Goal: Information Seeking & Learning: Learn about a topic

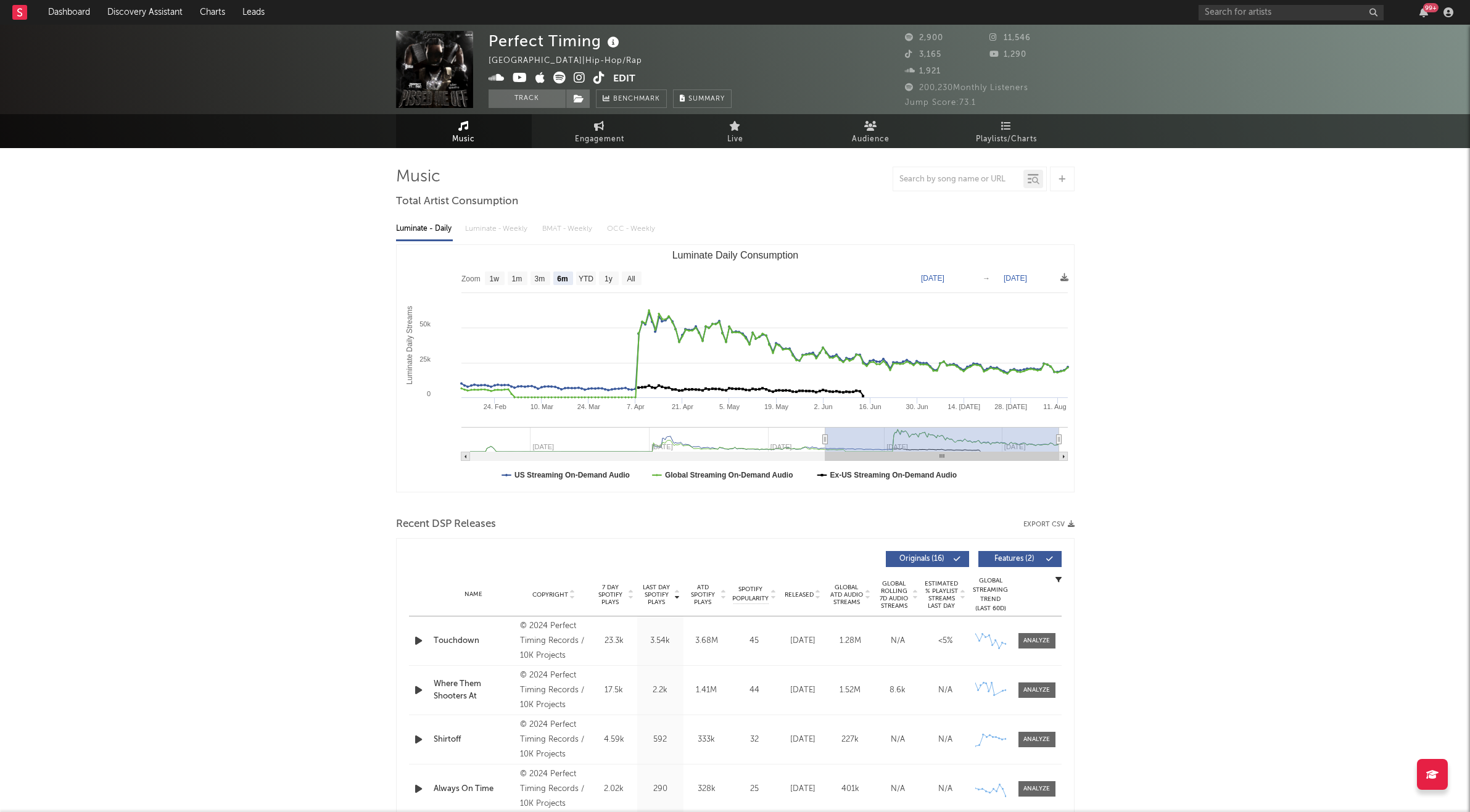
select select "6m"
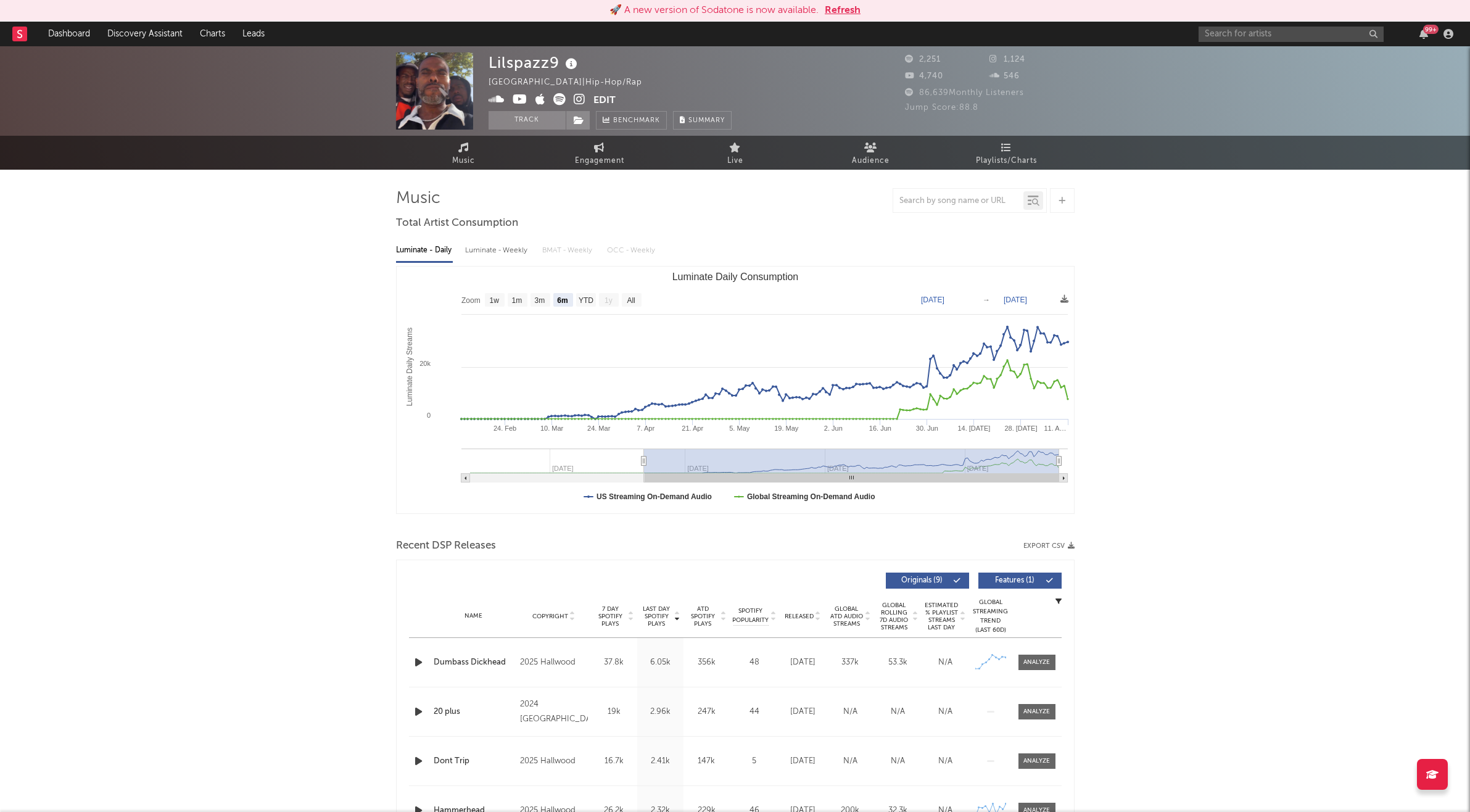
select select "6m"
click at [1290, 37] on input "text" at bounding box center [1291, 34] width 186 height 16
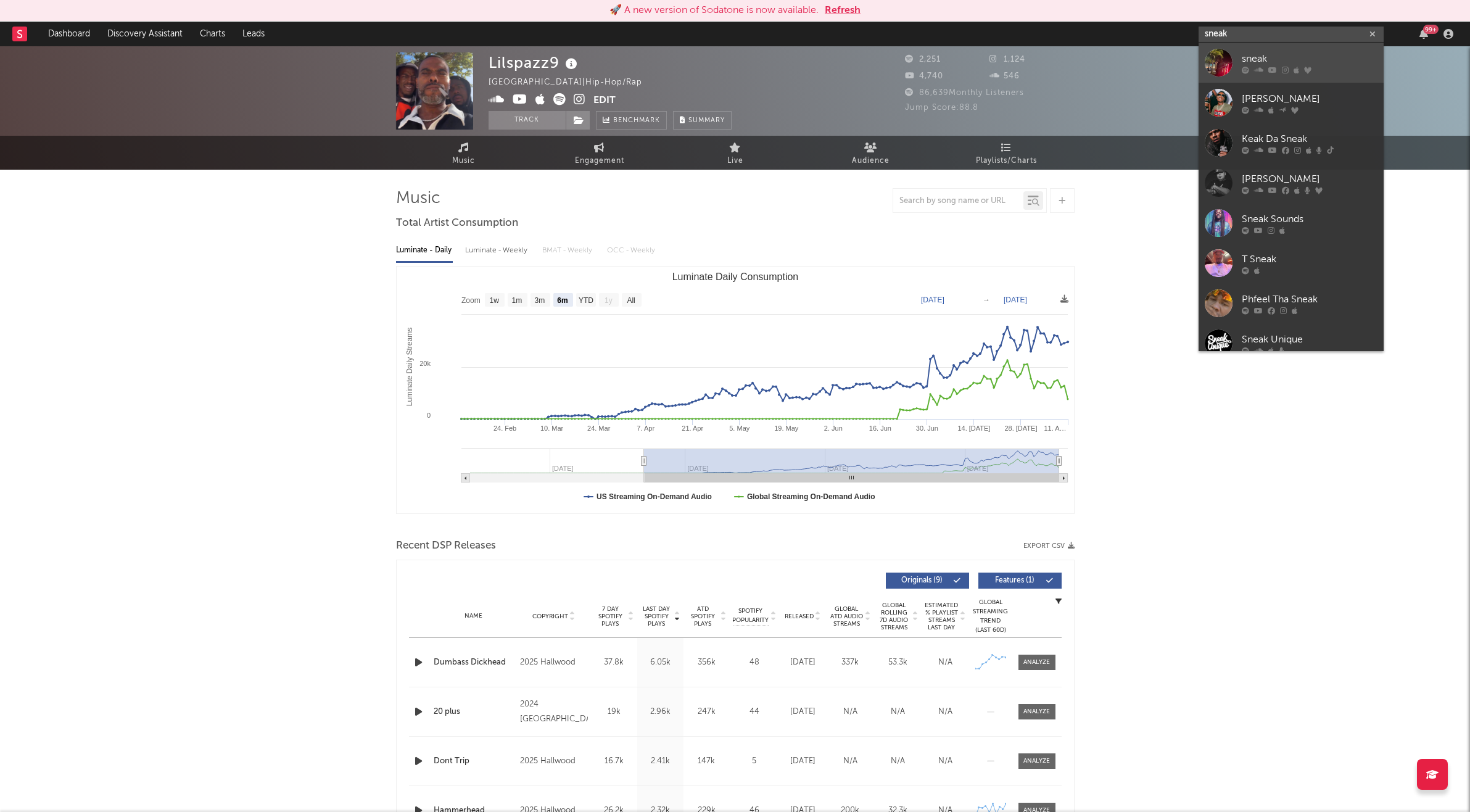
type input "sneak"
click at [1259, 58] on div "sneak" at bounding box center [1310, 58] width 136 height 15
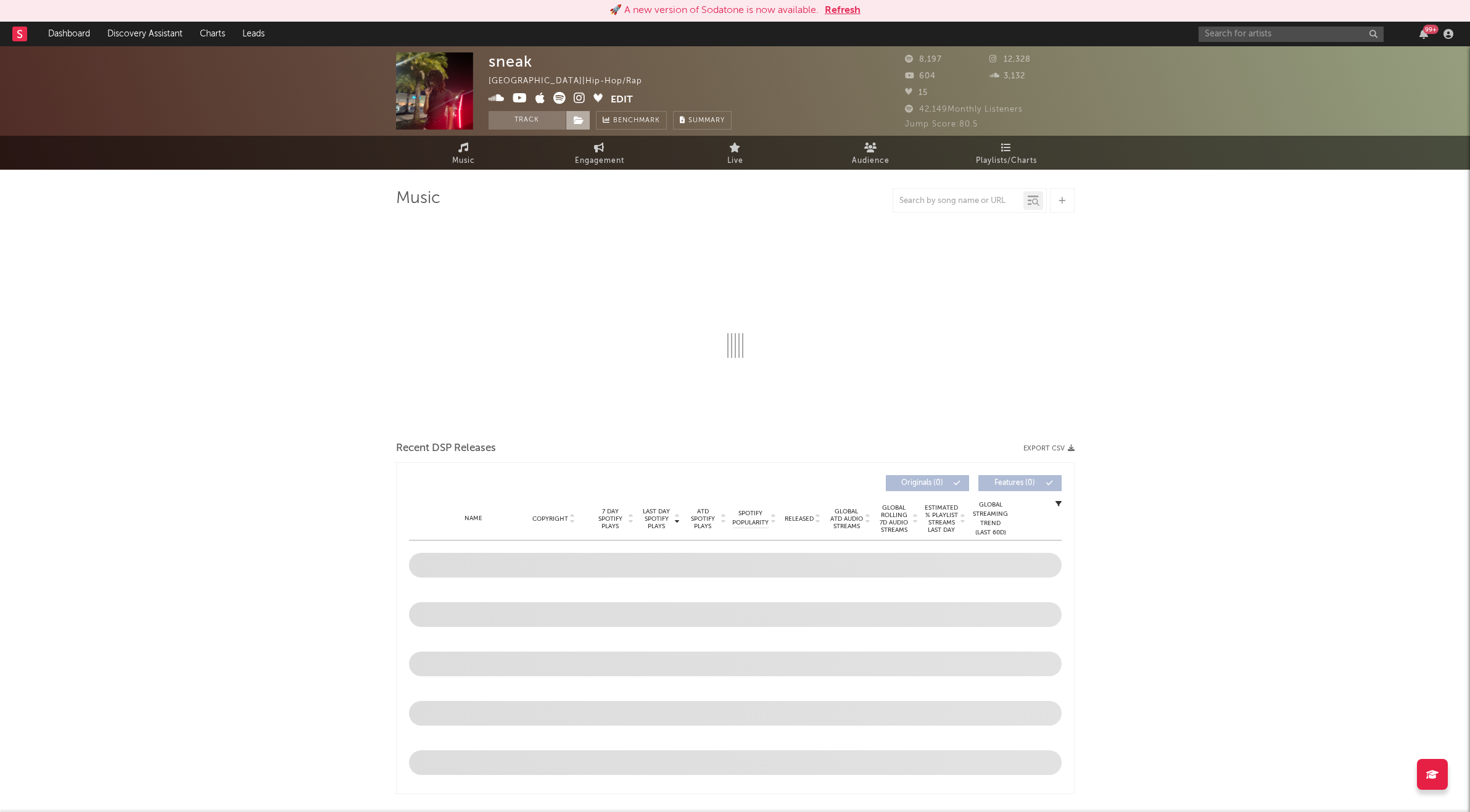
select select "1w"
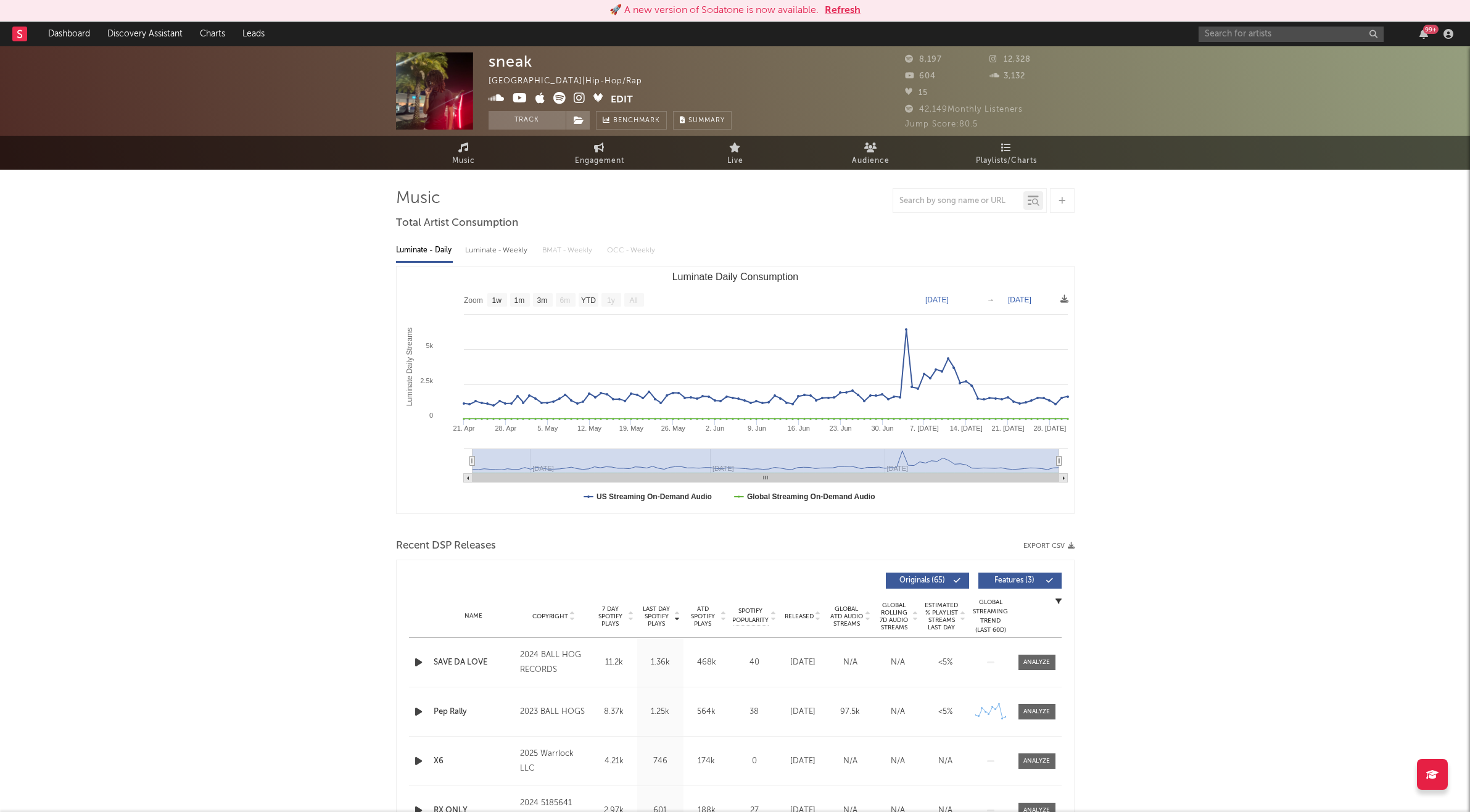
drag, startPoint x: 428, startPoint y: 82, endPoint x: 605, endPoint y: 4, distance: 193.4
